Goal: Task Accomplishment & Management: Manage account settings

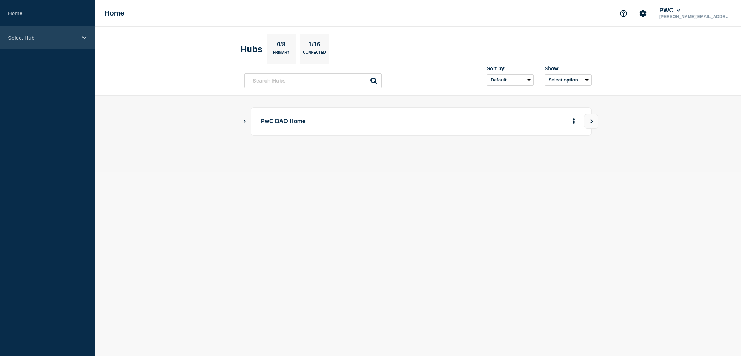
click at [84, 39] on icon at bounding box center [84, 37] width 5 height 5
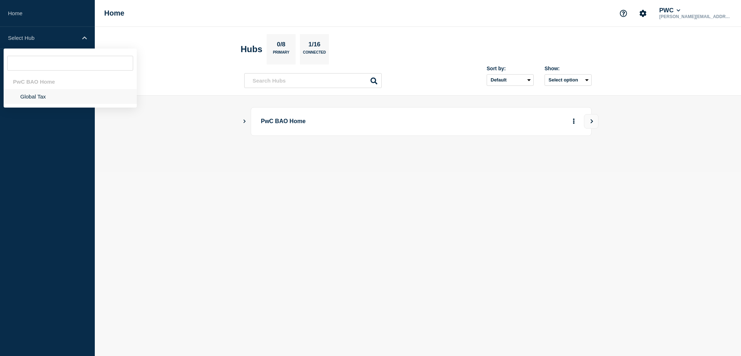
click at [45, 95] on li "Global Tax" at bounding box center [70, 96] width 133 height 15
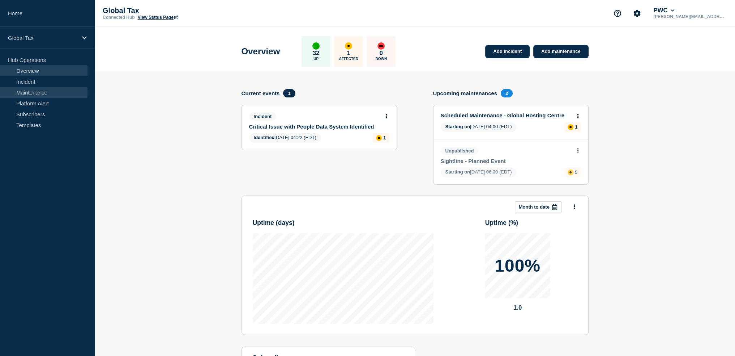
click at [44, 92] on link "Maintenance" at bounding box center [44, 92] width 88 height 11
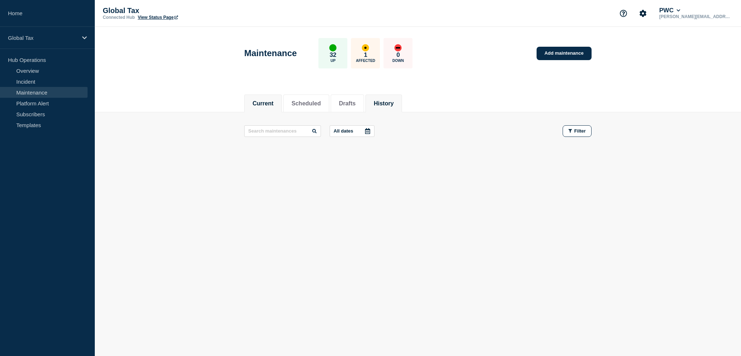
click at [394, 103] on button "History" at bounding box center [384, 103] width 20 height 7
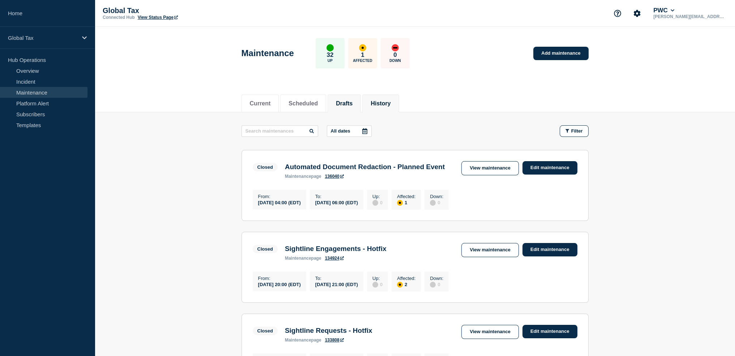
click at [353, 101] on button "Drafts" at bounding box center [344, 103] width 17 height 7
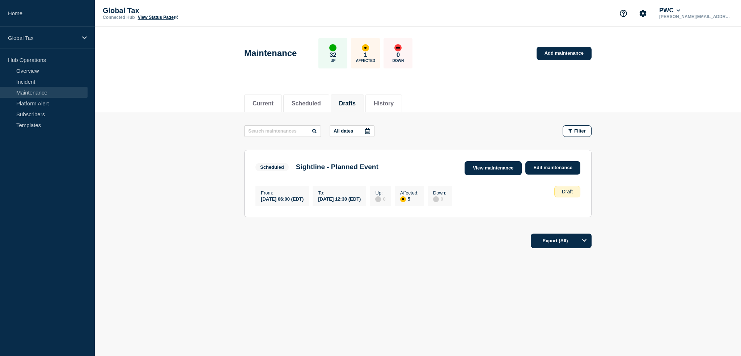
click at [498, 171] on link "View maintenance" at bounding box center [493, 168] width 57 height 14
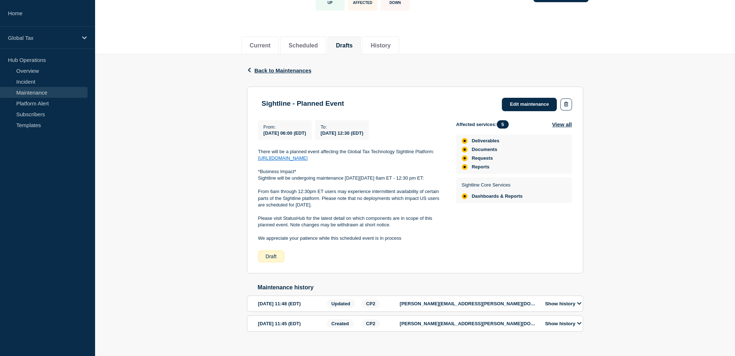
scroll to position [41, 0]
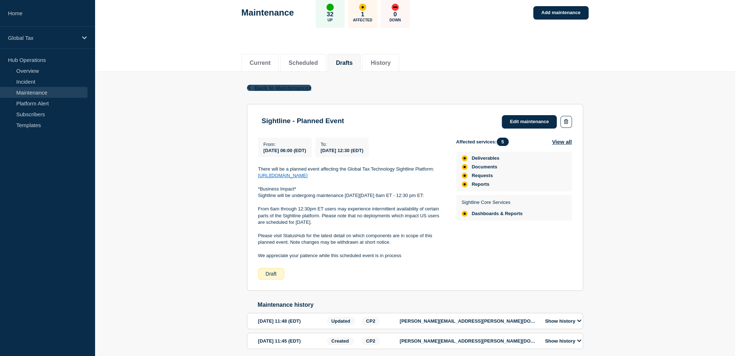
click at [268, 89] on span "Back to Maintenances" at bounding box center [283, 88] width 57 height 6
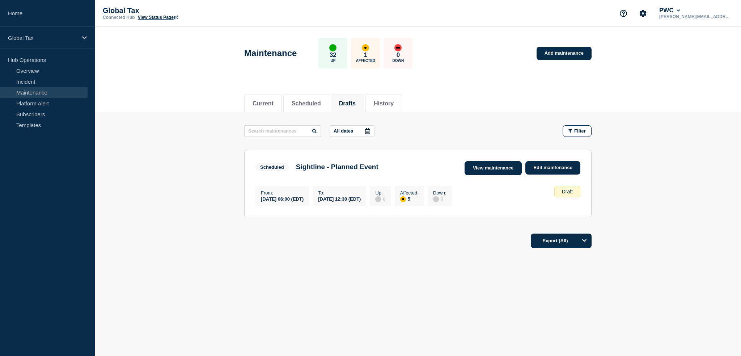
click at [500, 166] on link "View maintenance" at bounding box center [493, 168] width 57 height 14
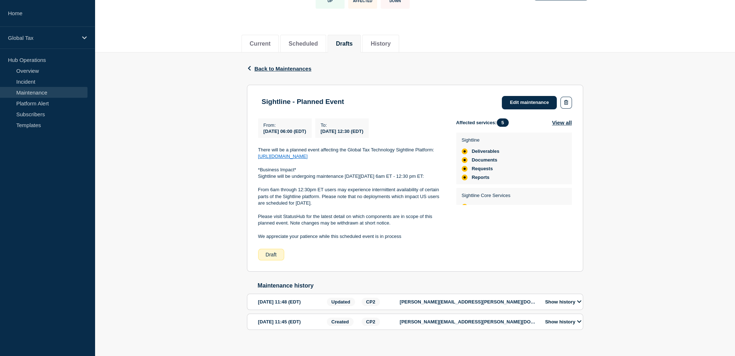
scroll to position [77, 0]
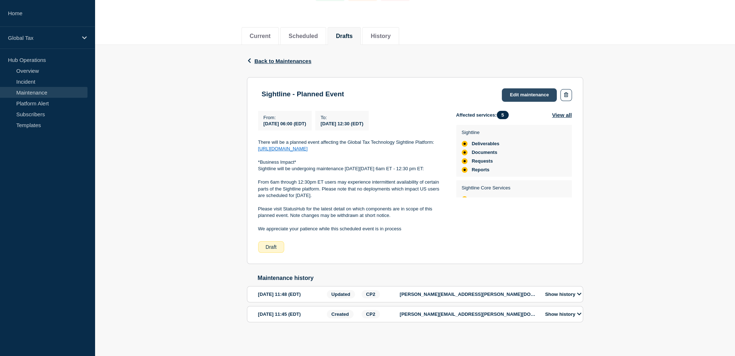
click at [535, 89] on link "Edit maintenance" at bounding box center [529, 94] width 55 height 13
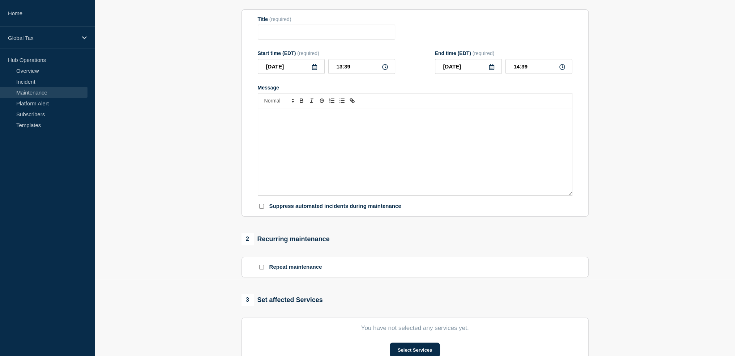
type input "Sightline - Planned Event"
type input "[DATE]"
type input "06:00"
type input "[DATE]"
type input "12:30"
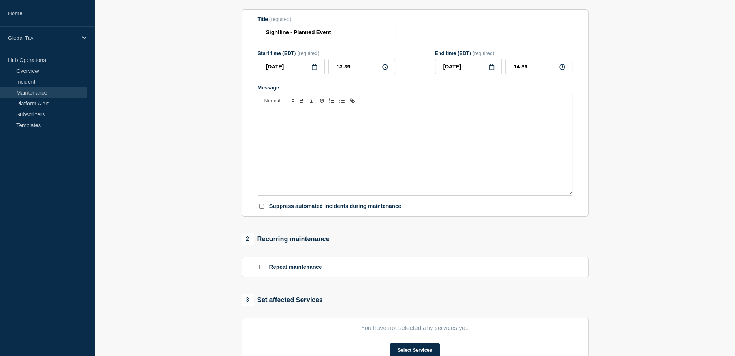
checkbox input "false"
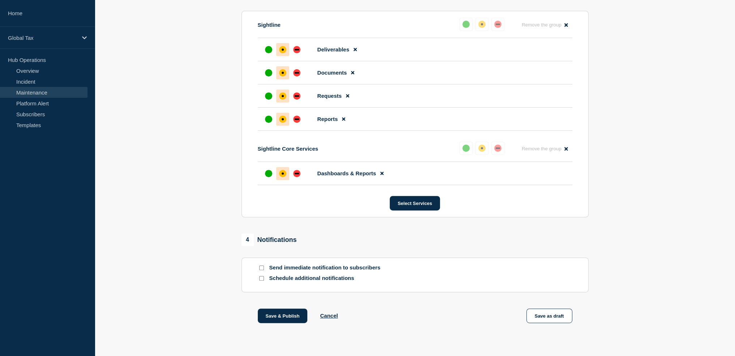
scroll to position [404, 0]
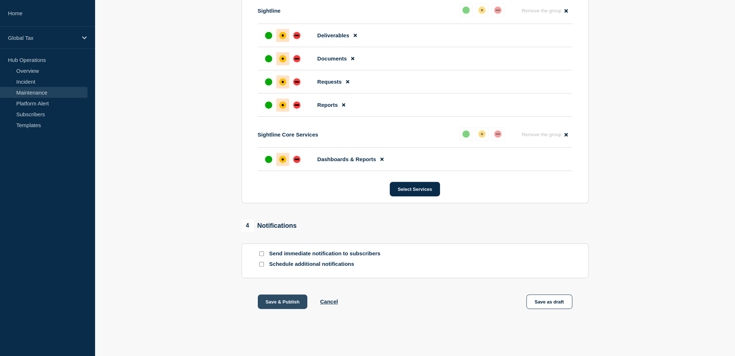
click at [266, 304] on button "Save & Publish" at bounding box center [283, 301] width 50 height 14
